Goal: Task Accomplishment & Management: Use online tool/utility

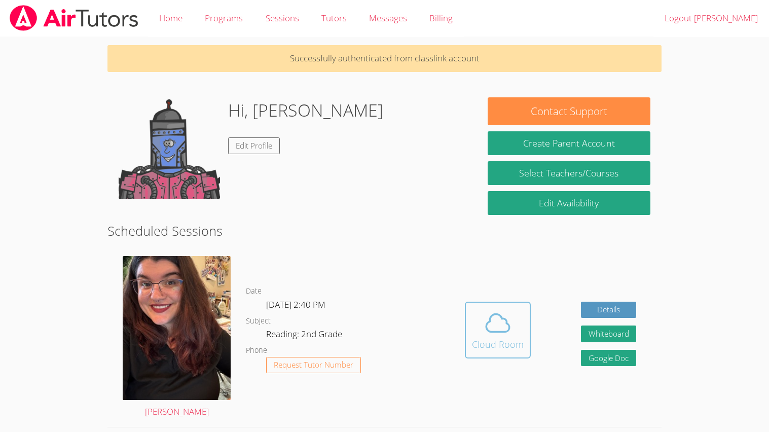
click at [492, 337] on div "Cloud Room" at bounding box center [498, 344] width 52 height 14
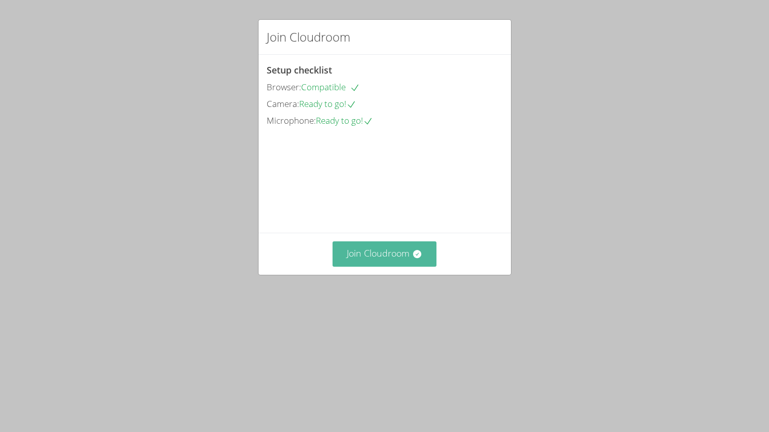
click at [382, 266] on button "Join Cloudroom" at bounding box center [385, 253] width 104 height 25
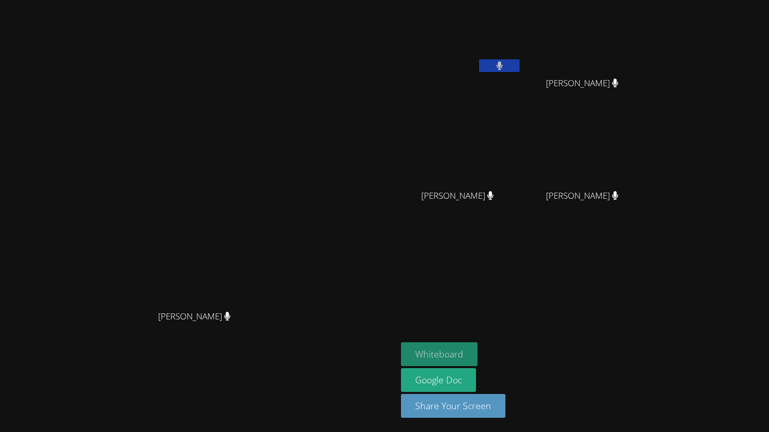
click at [478, 347] on button "Whiteboard" at bounding box center [439, 354] width 77 height 24
